Goal: Transaction & Acquisition: Purchase product/service

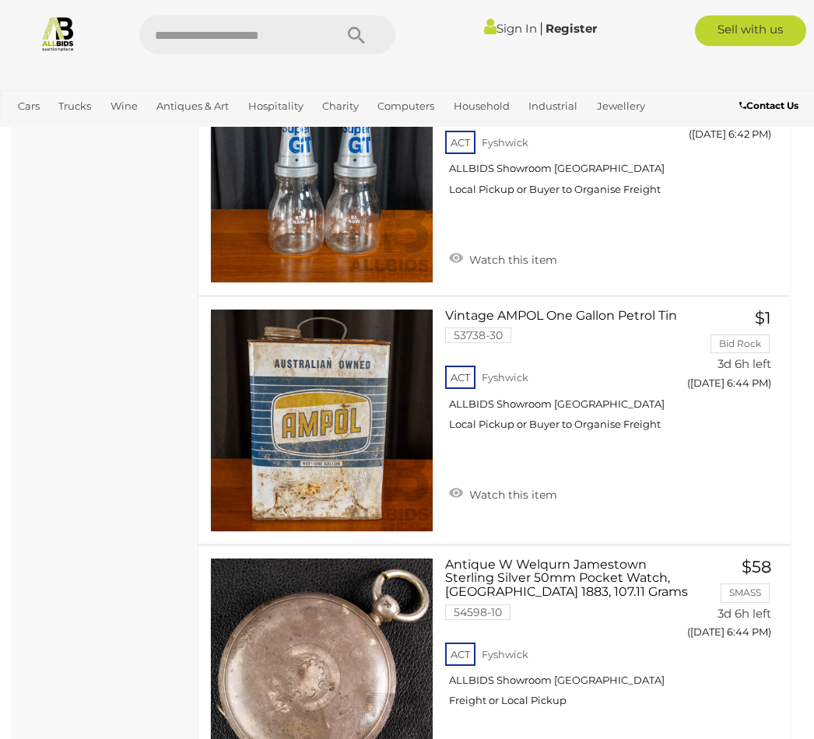
scroll to position [7990, 0]
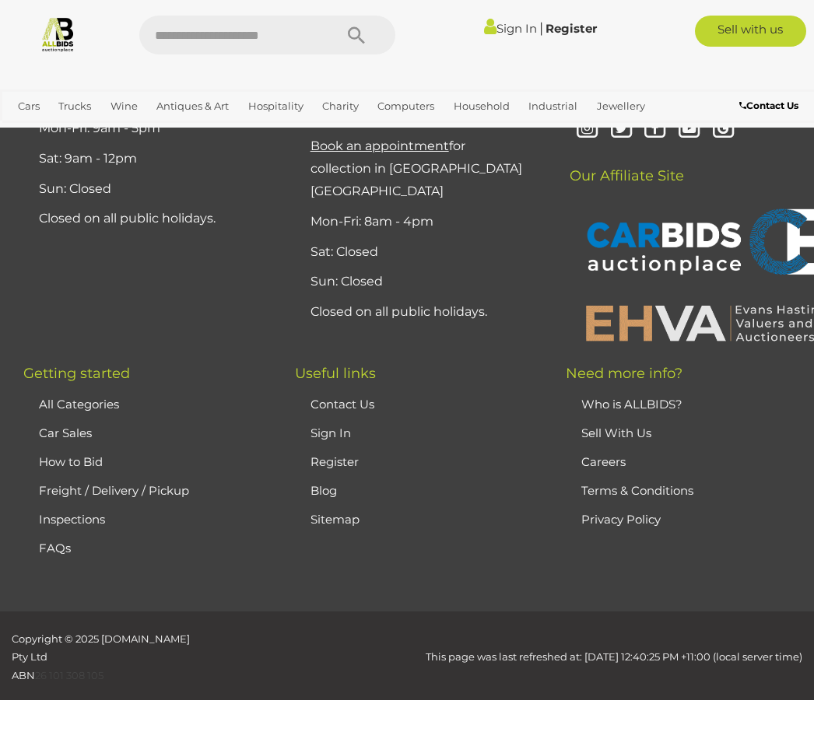
scroll to position [399, 0]
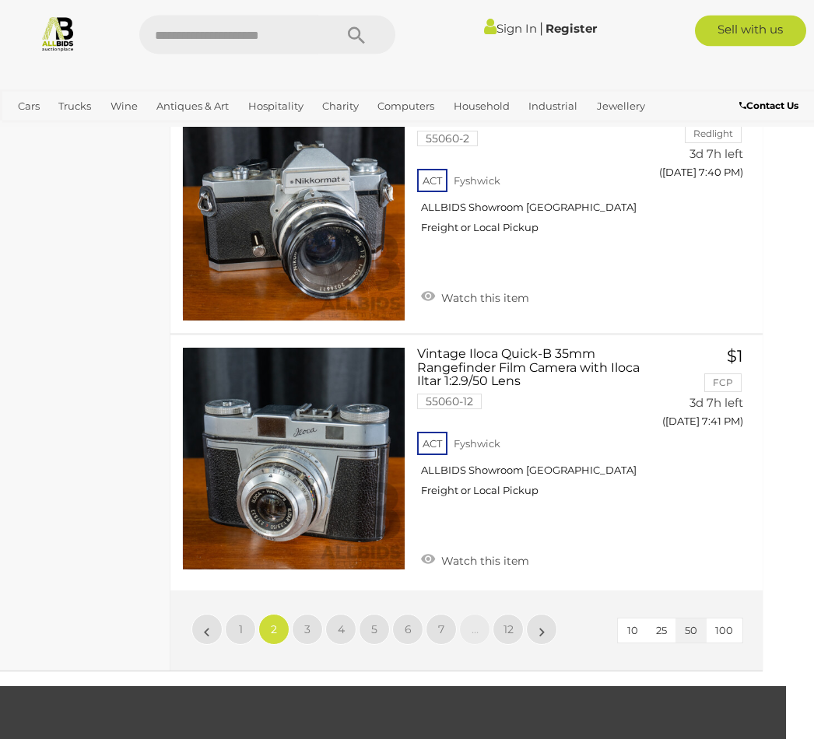
scroll to position [12709, 28]
click at [316, 614] on link "3" at bounding box center [307, 629] width 31 height 31
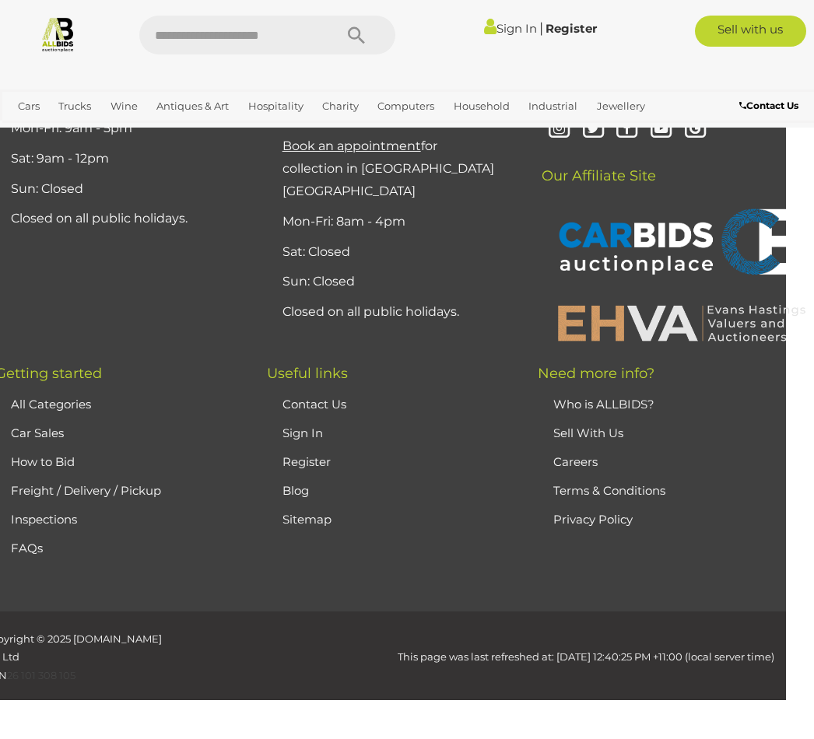
scroll to position [399, 0]
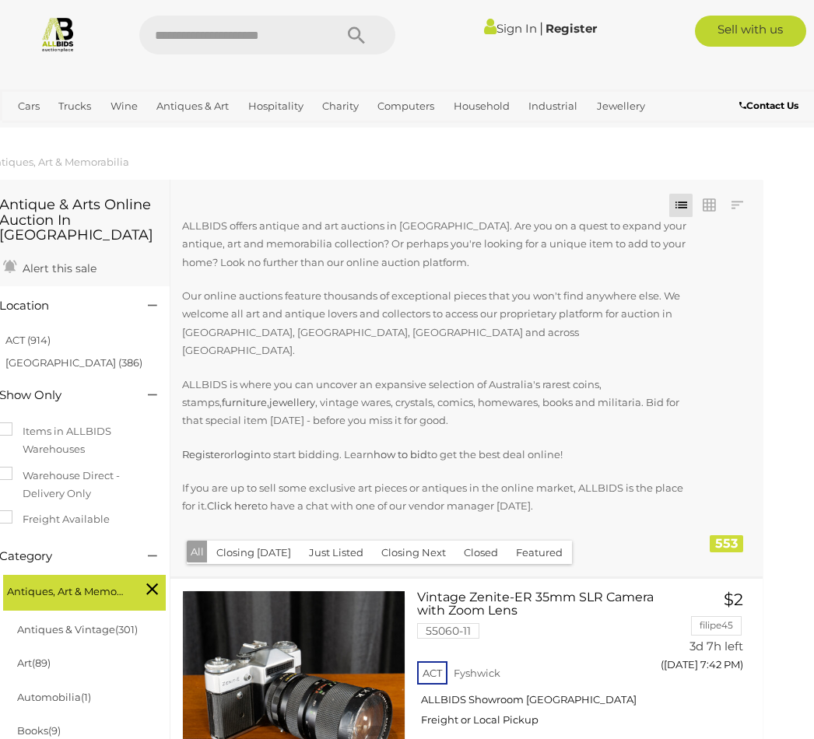
scroll to position [0, 28]
click at [485, 542] on button "Closed" at bounding box center [481, 554] width 53 height 24
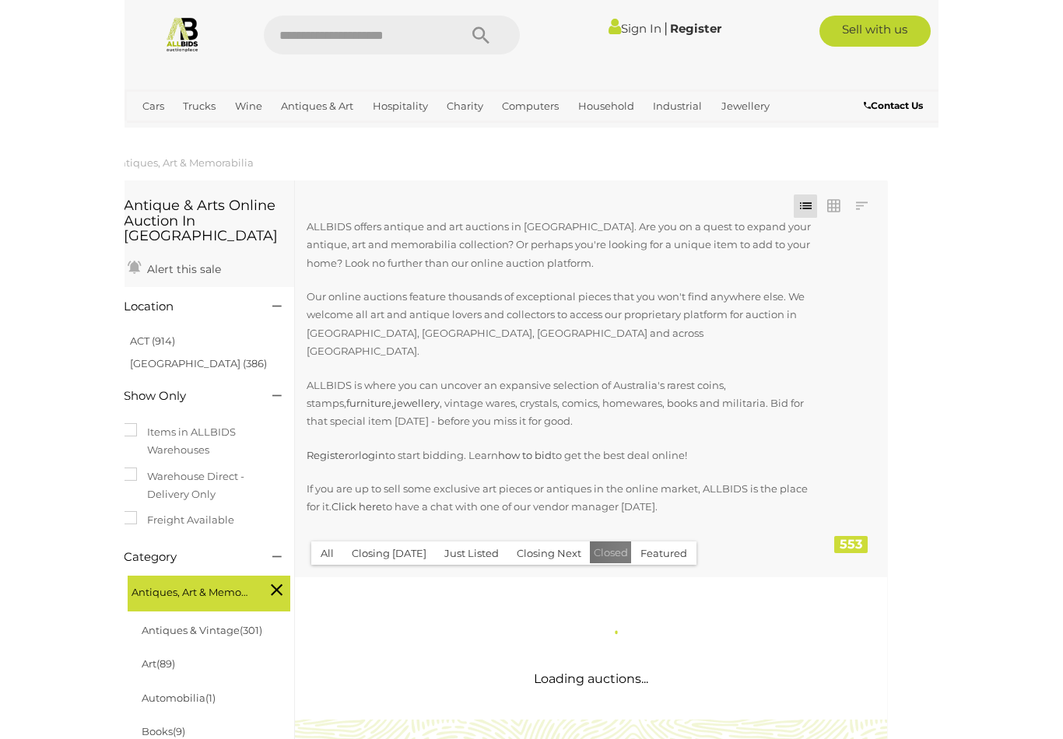
scroll to position [0, 0]
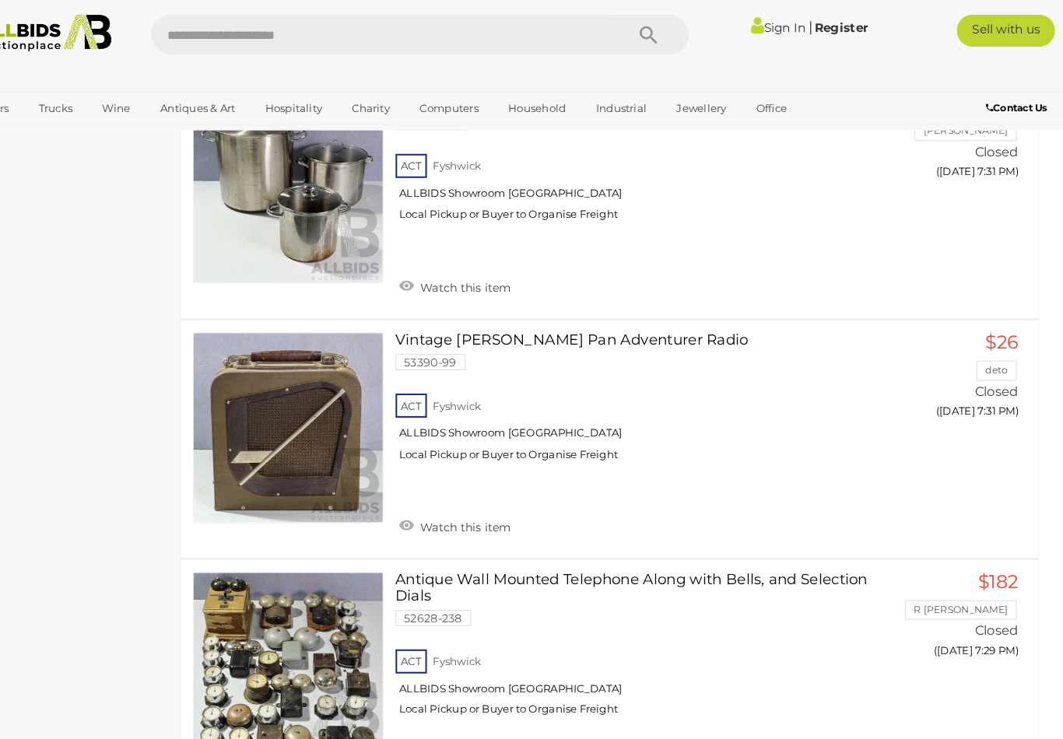
scroll to position [3227, 0]
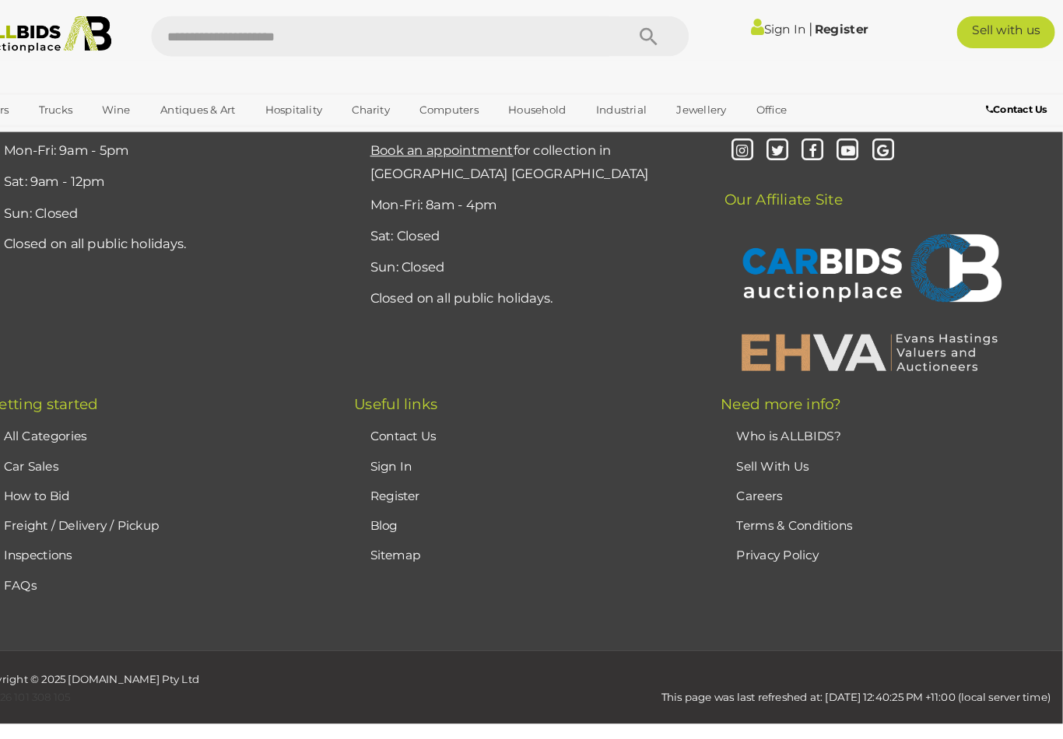
scroll to position [343, 0]
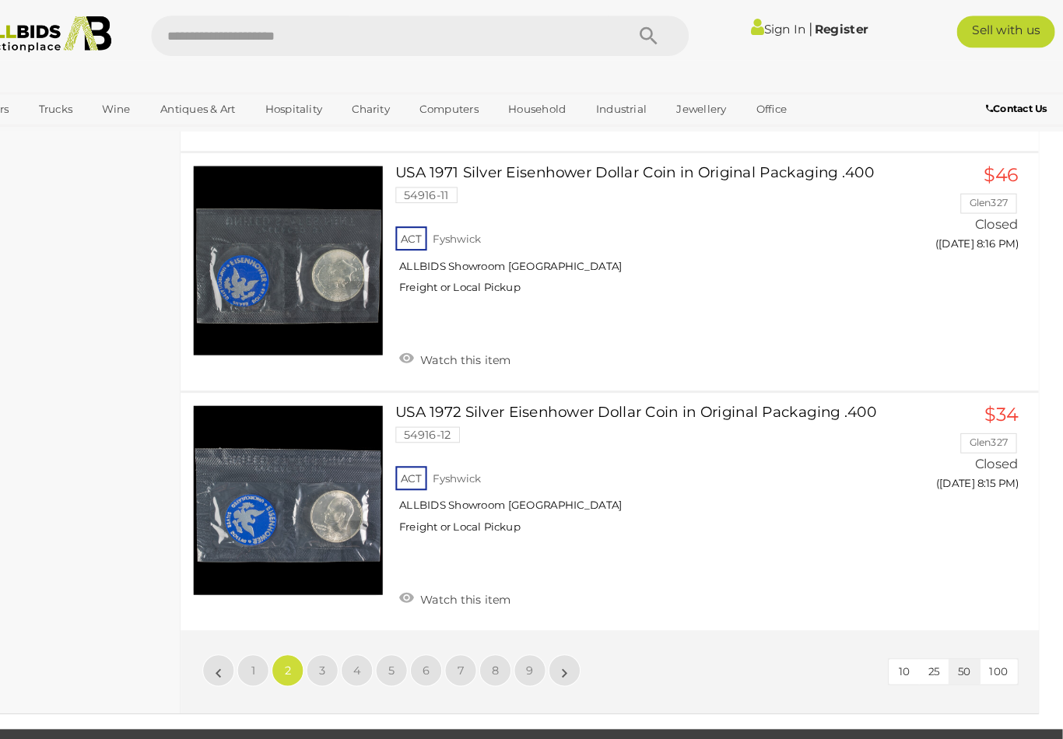
scroll to position [11907, 0]
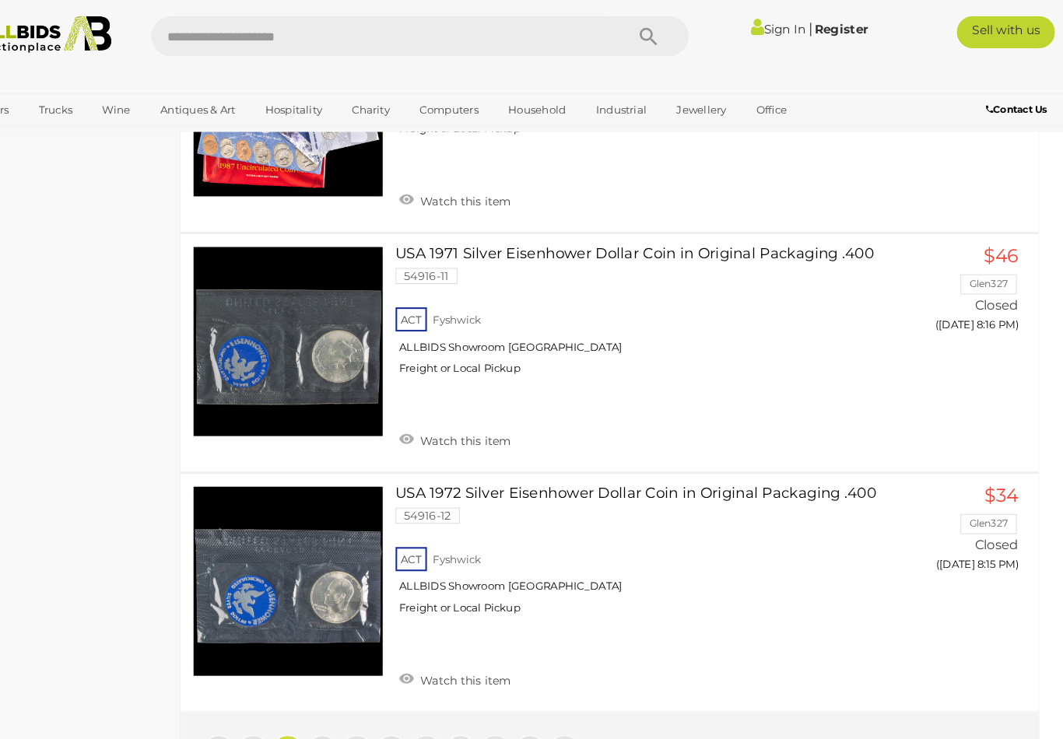
click at [332, 711] on link "3" at bounding box center [347, 726] width 31 height 31
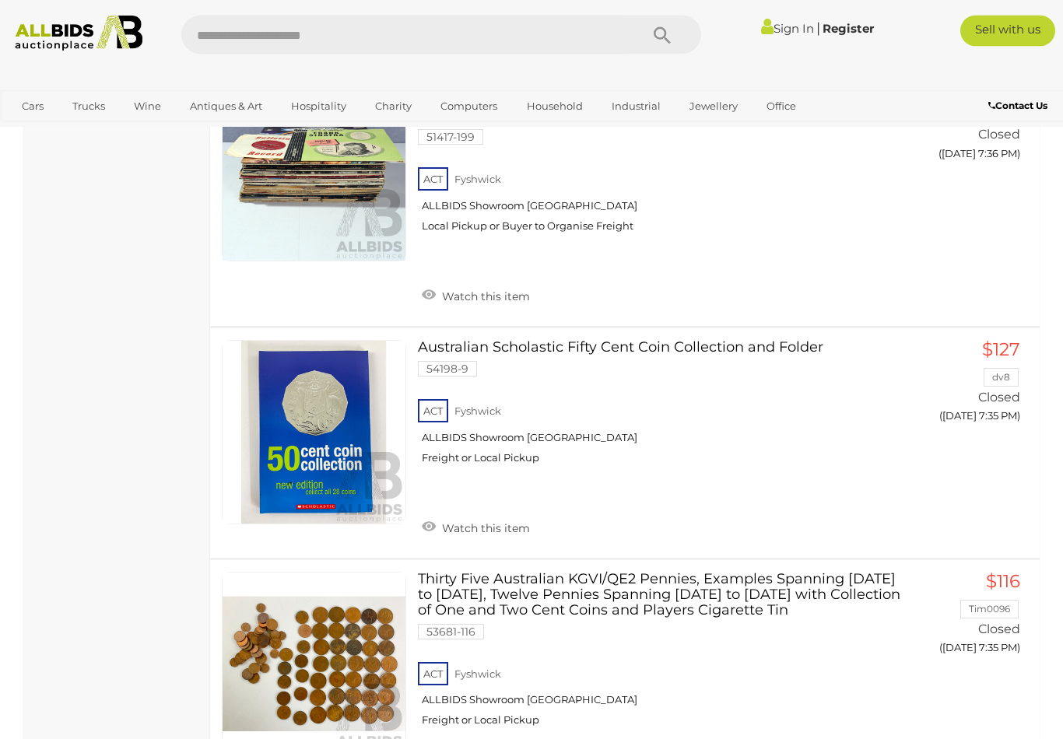
scroll to position [12213, 0]
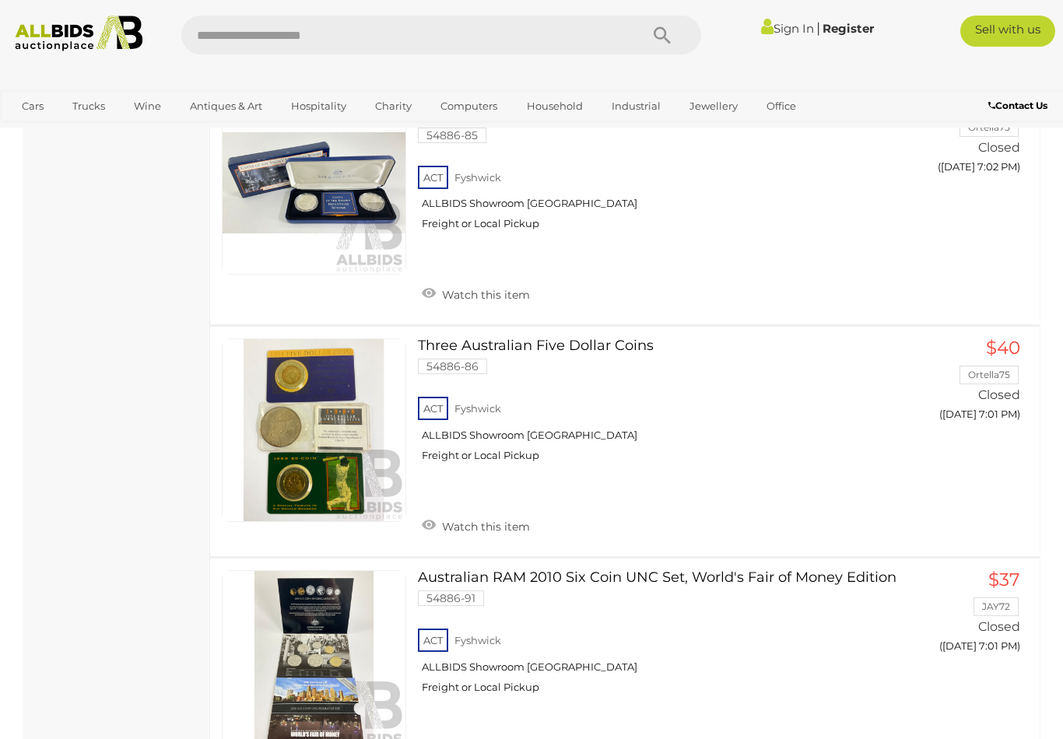
scroll to position [12028, 0]
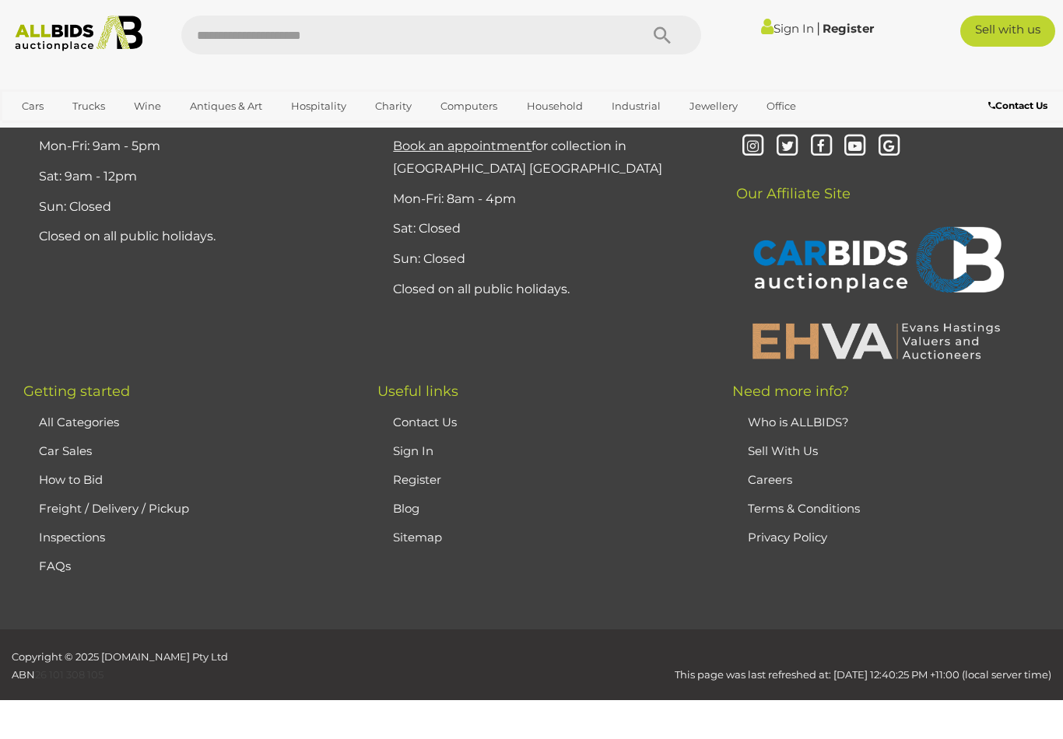
scroll to position [344, 0]
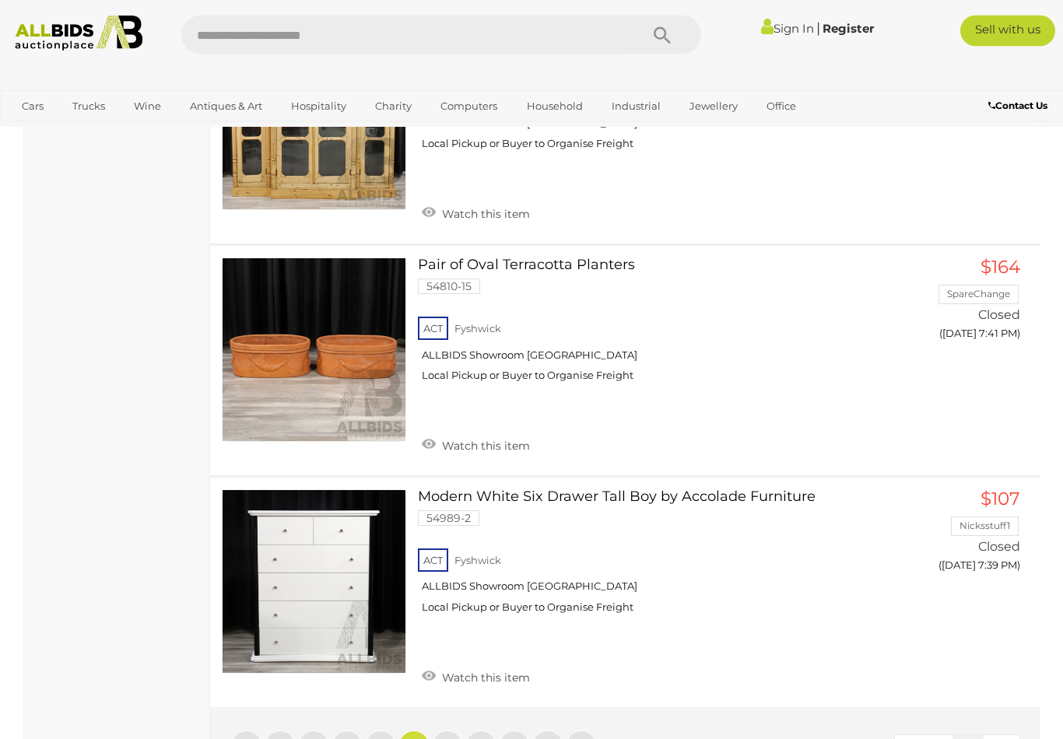
scroll to position [11895, 0]
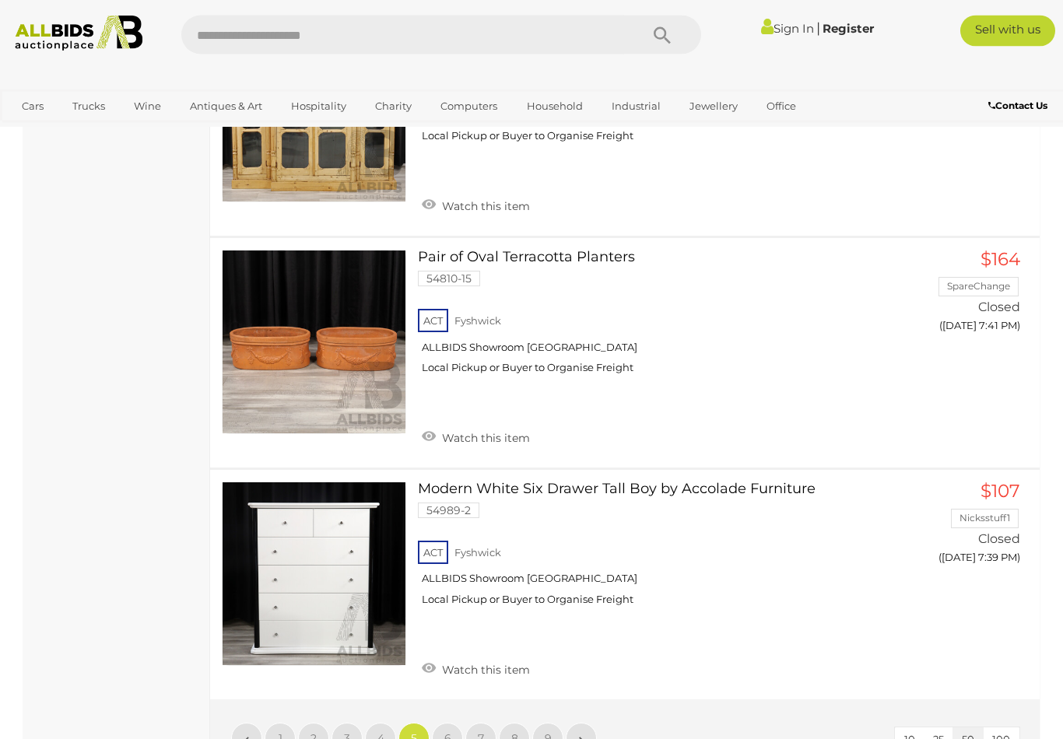
click at [454, 724] on link "6" at bounding box center [447, 739] width 31 height 31
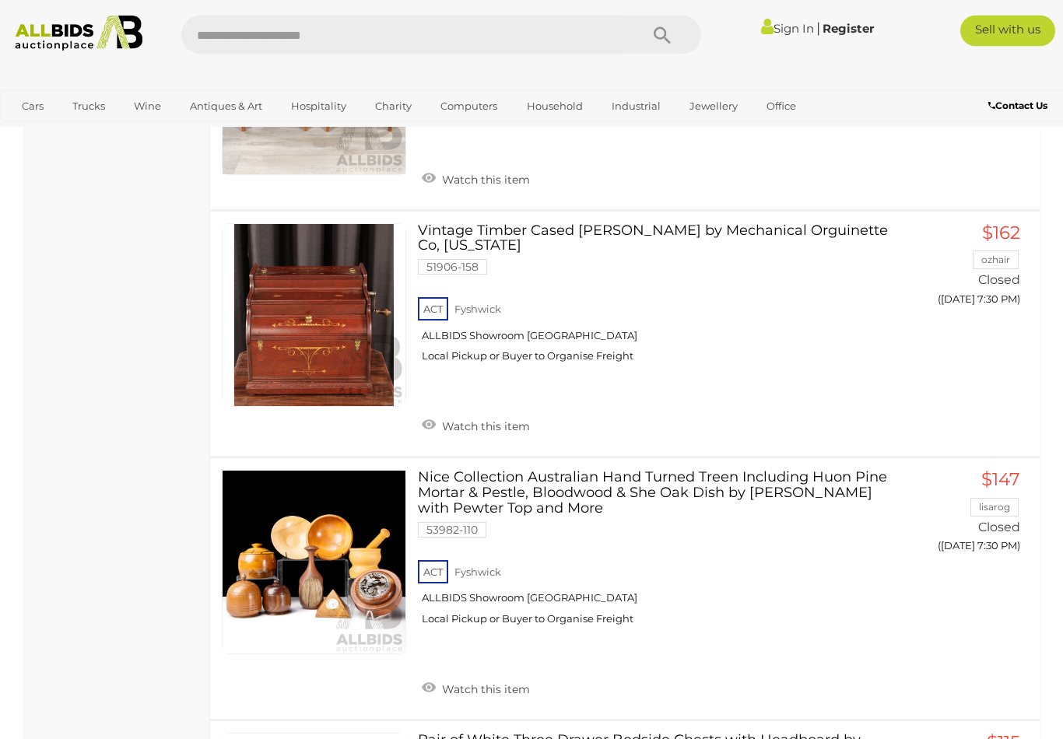
scroll to position [2679, 0]
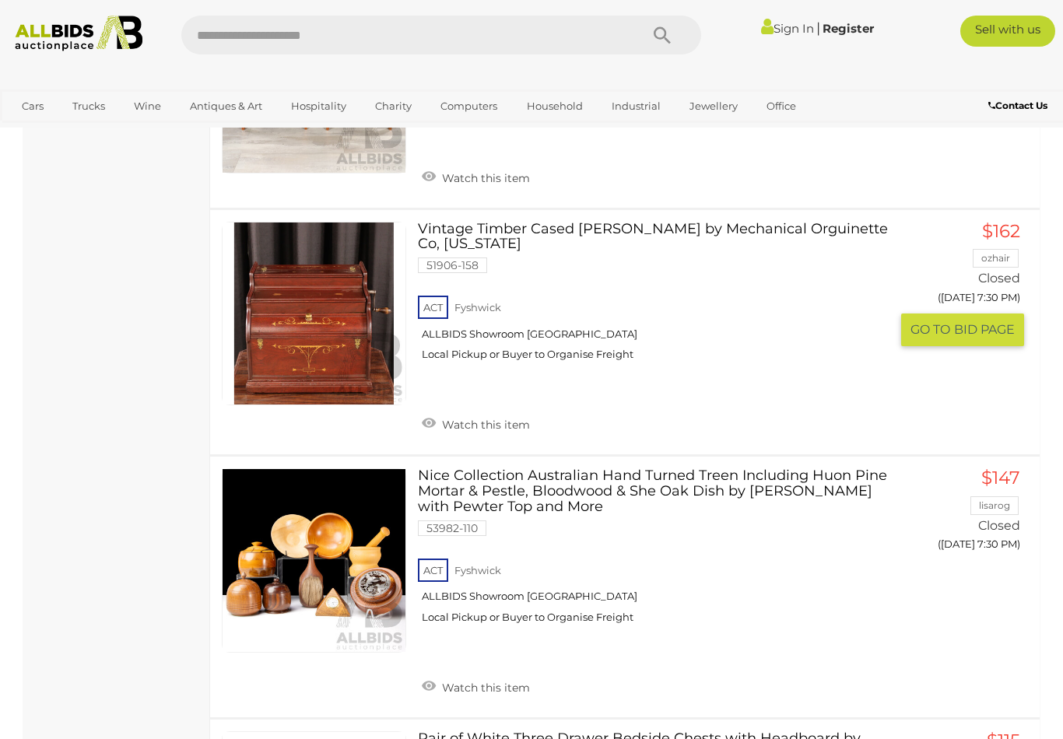
click at [658, 222] on link "Vintage Timber Cased [PERSON_NAME] by Mechanical Orguinette Co, [US_STATE] 5190…" at bounding box center [660, 298] width 461 height 152
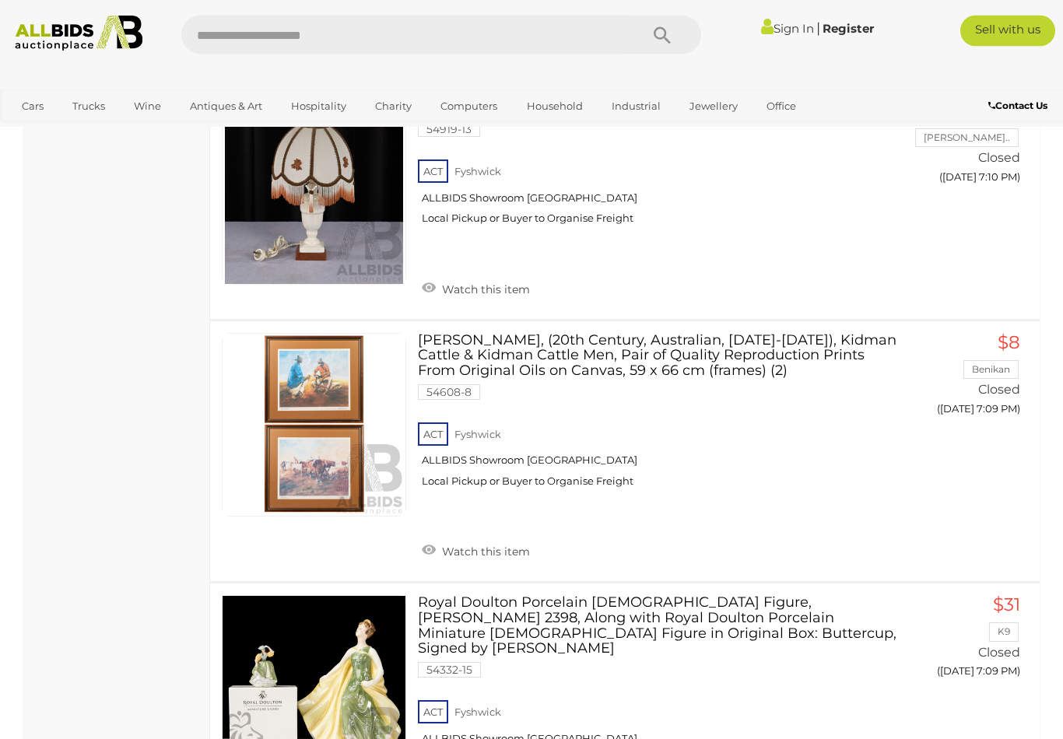
scroll to position [11850, 0]
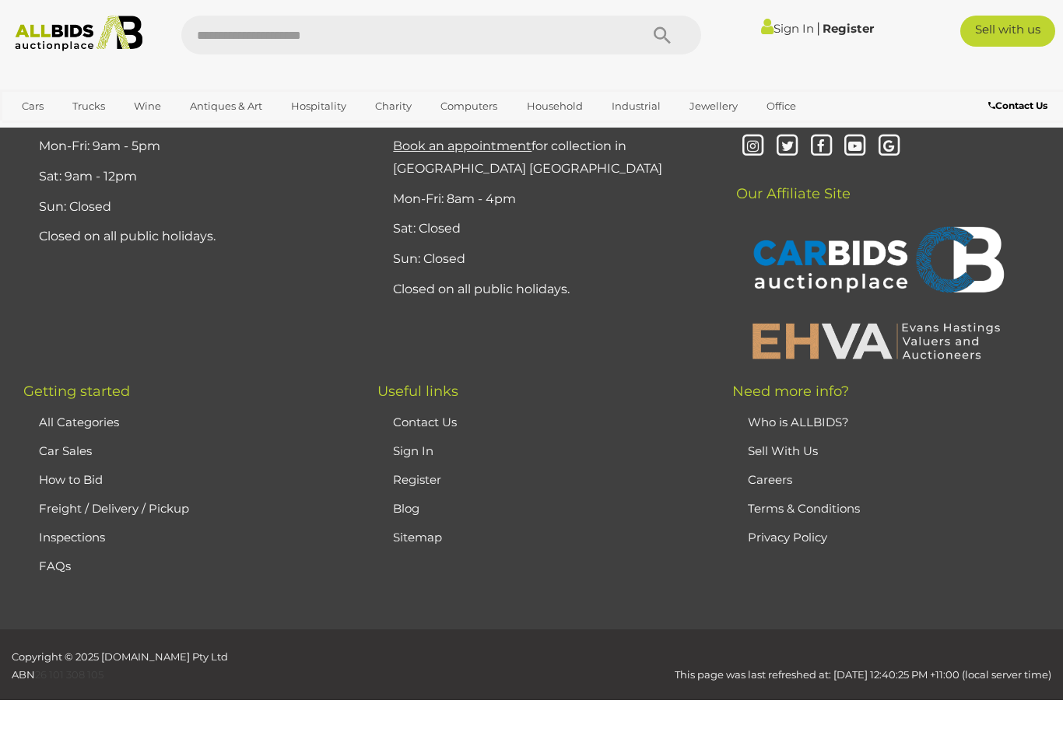
scroll to position [344, 0]
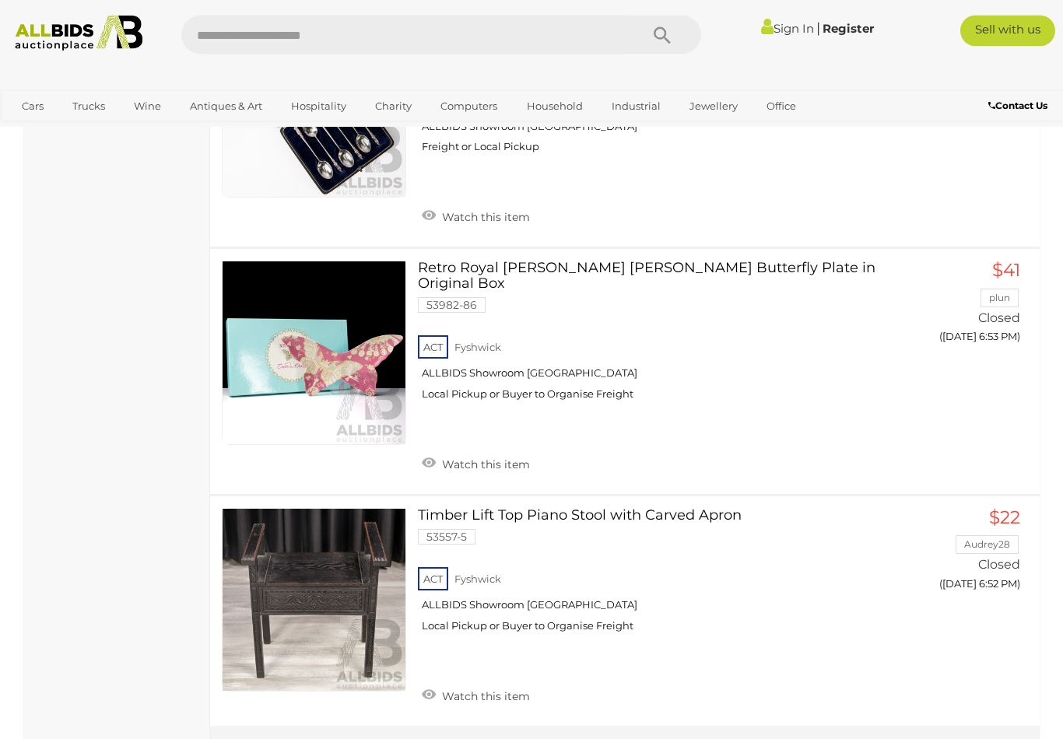
scroll to position [11990, 0]
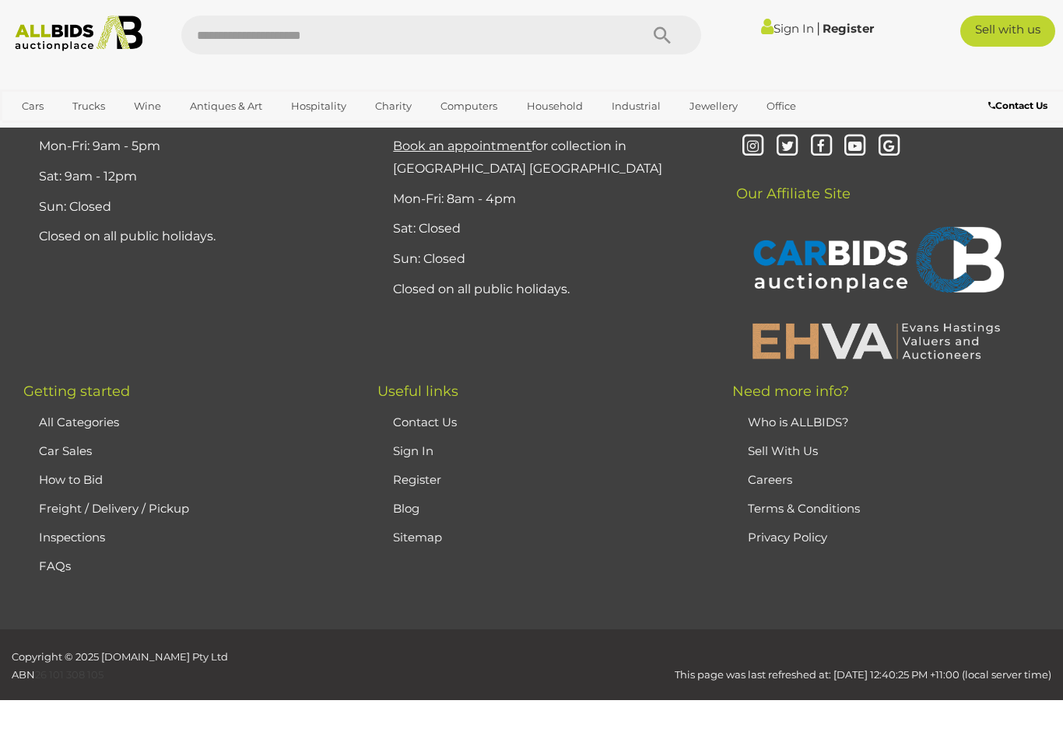
scroll to position [344, 0]
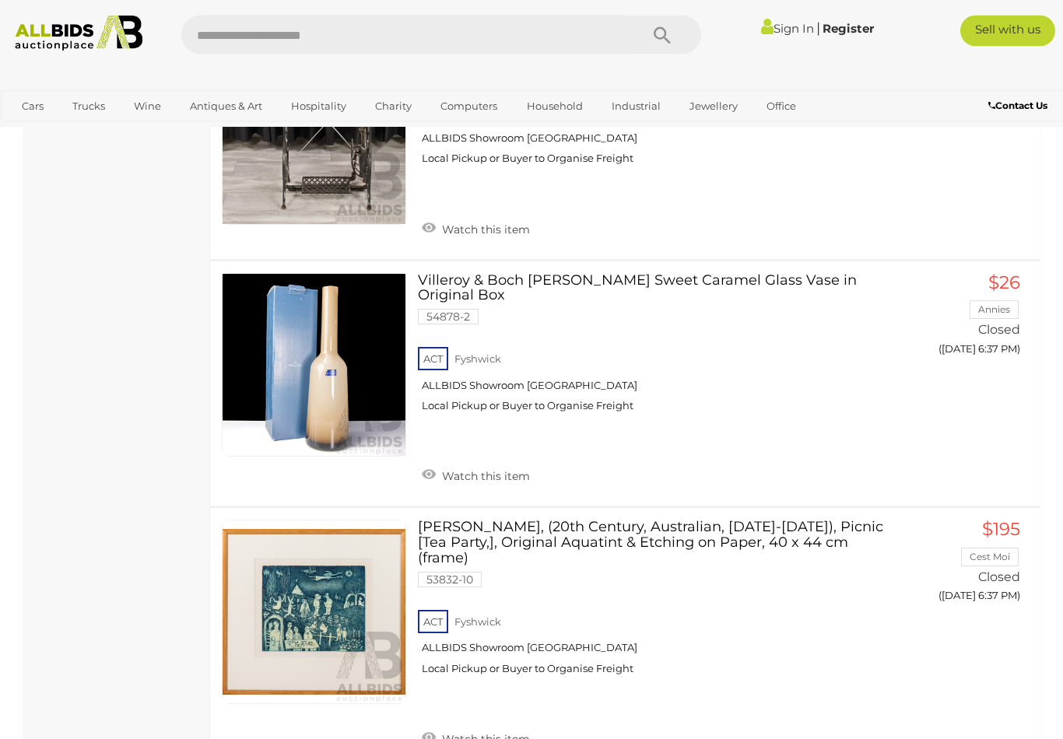
scroll to position [9630, 0]
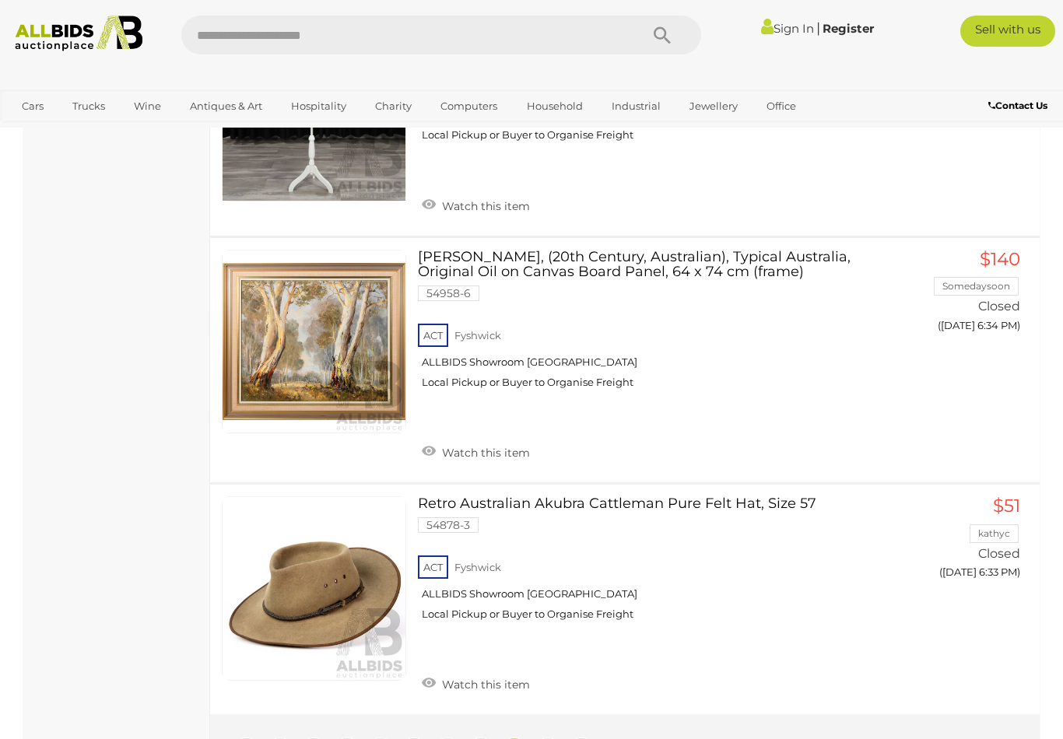
click at [558, 738] on link "9" at bounding box center [547, 753] width 31 height 31
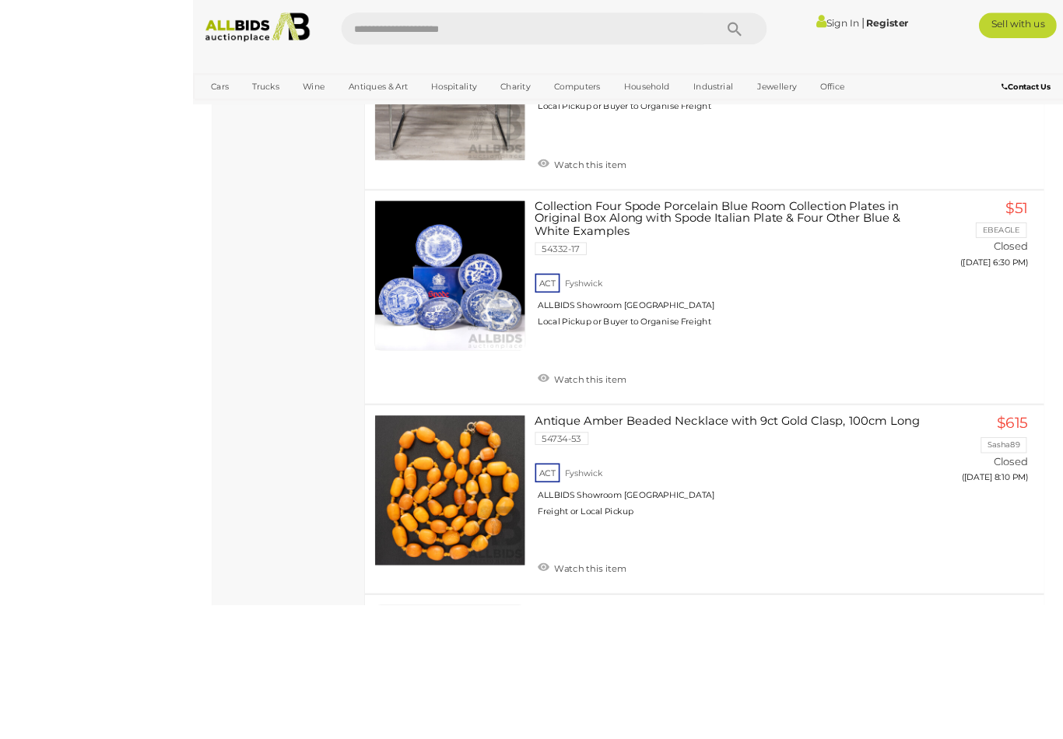
scroll to position [2655, 0]
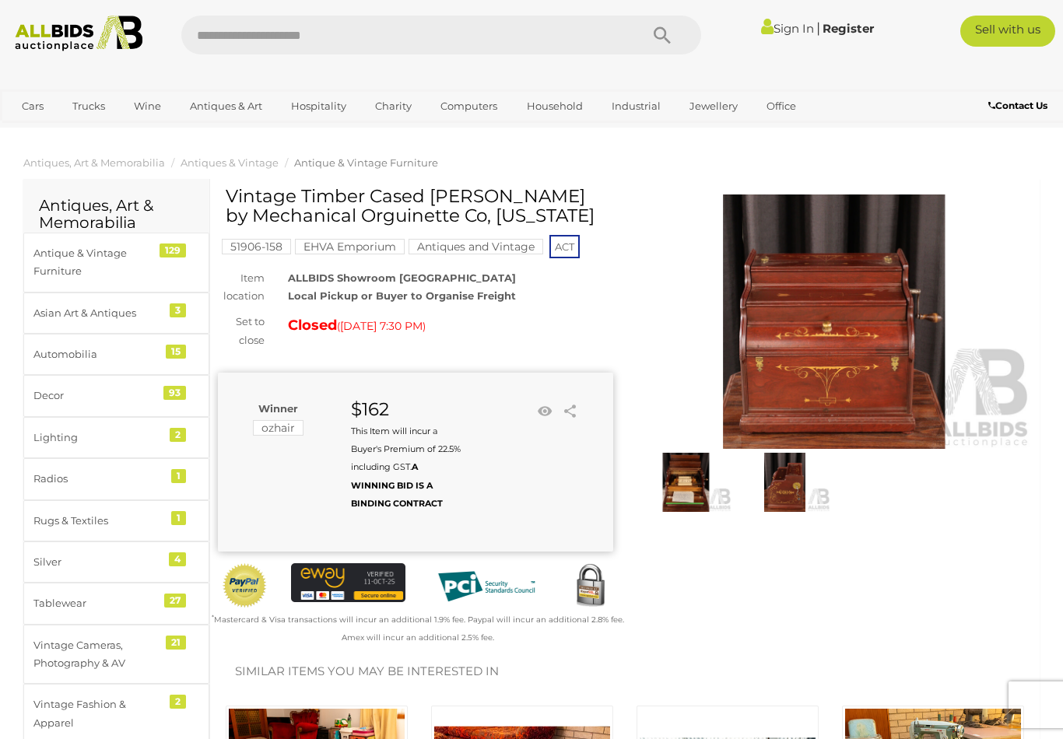
click at [690, 486] on img at bounding box center [686, 482] width 91 height 58
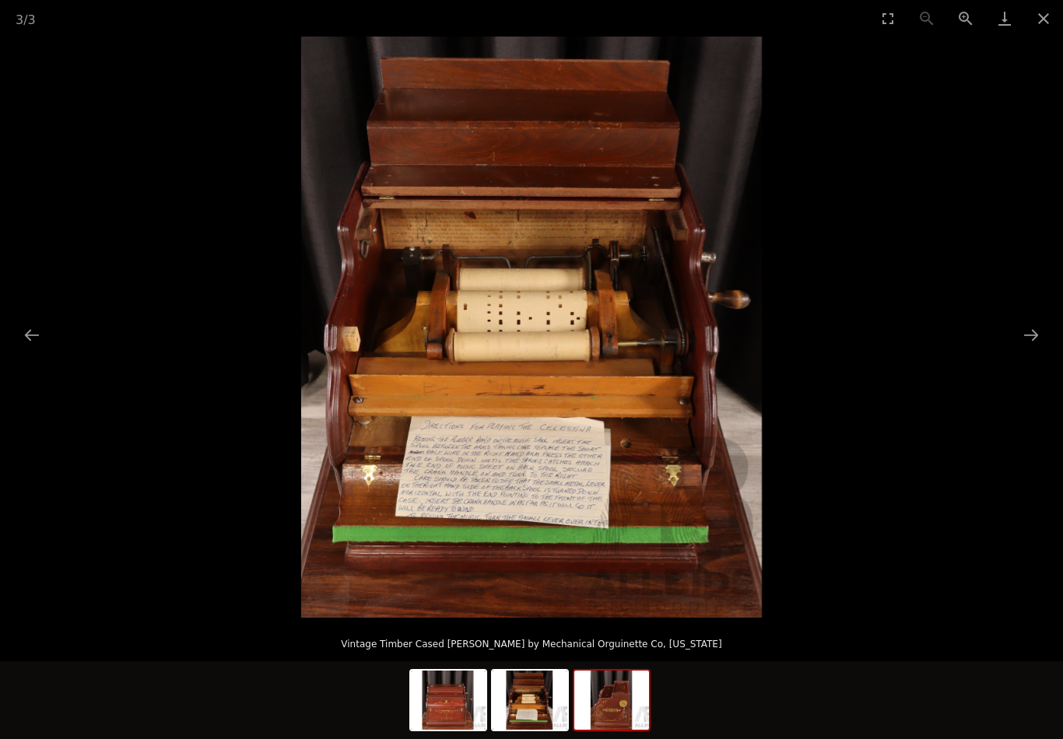
click at [618, 698] on img at bounding box center [611, 700] width 75 height 59
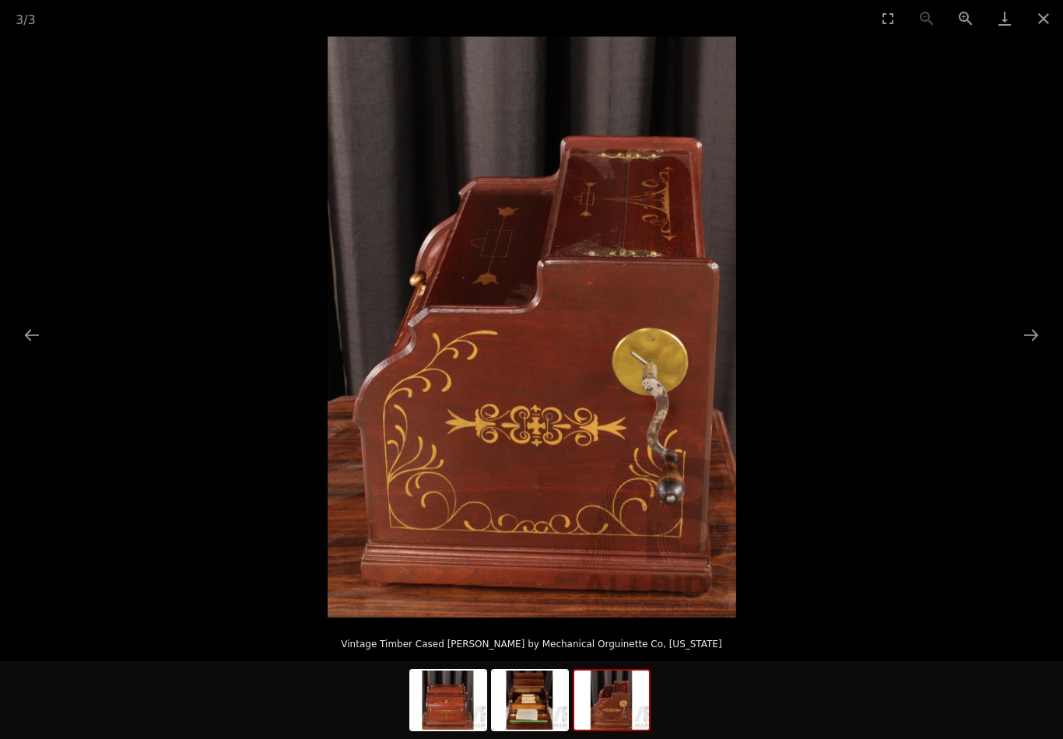
click at [1041, 28] on button "Close gallery" at bounding box center [1043, 18] width 39 height 37
